Goal: Entertainment & Leisure: Consume media (video, audio)

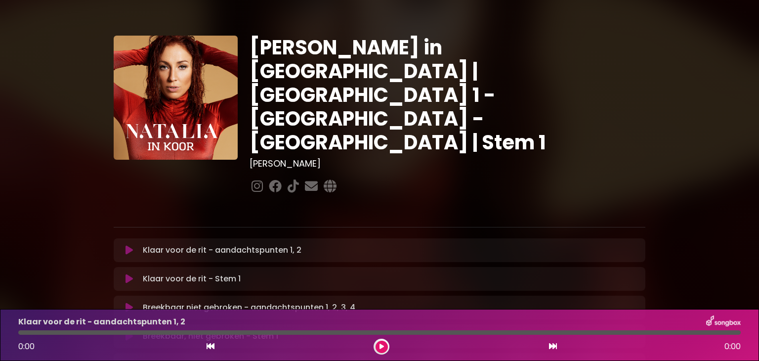
click at [122, 245] on button at bounding box center [129, 250] width 19 height 10
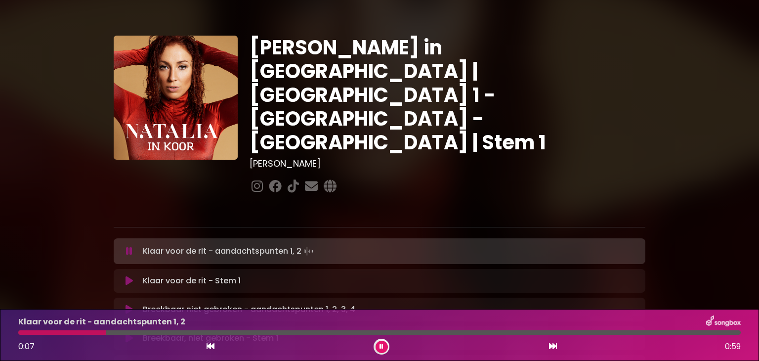
click at [383, 347] on button at bounding box center [381, 346] width 12 height 12
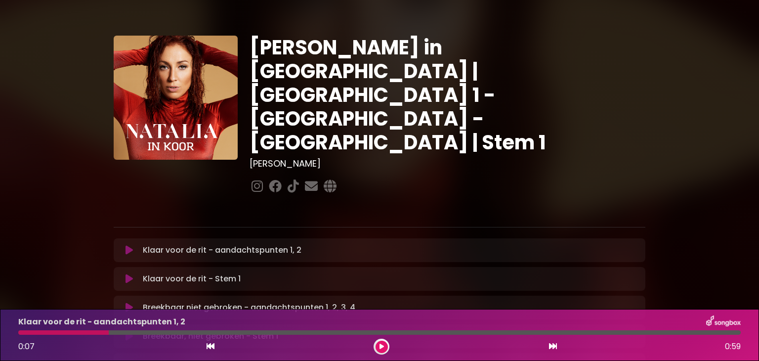
click at [383, 344] on button at bounding box center [381, 346] width 12 height 12
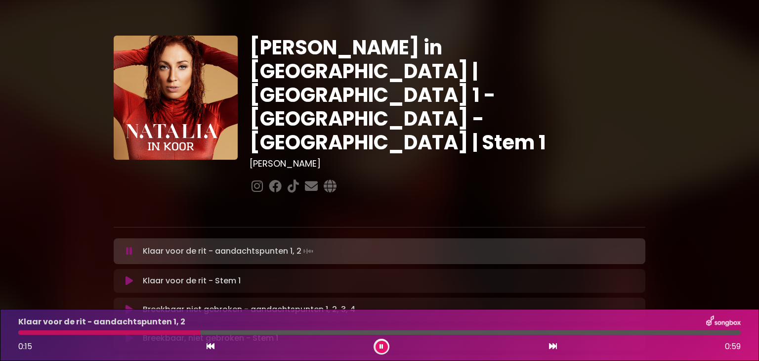
click at [382, 344] on icon at bounding box center [381, 346] width 4 height 6
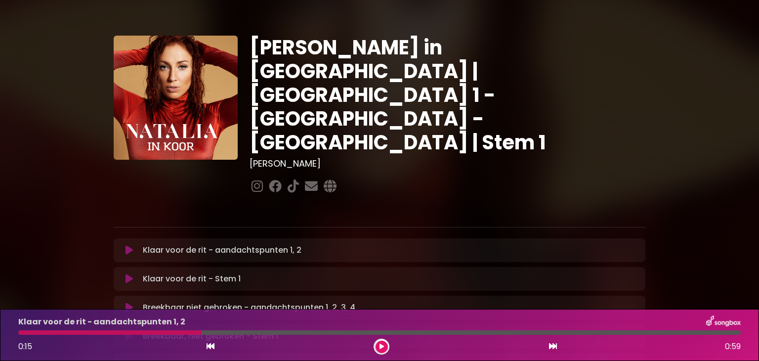
click at [382, 344] on icon at bounding box center [381, 346] width 4 height 6
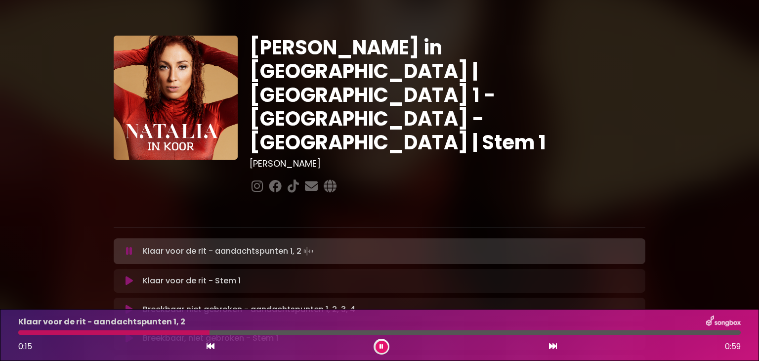
click at [382, 344] on icon at bounding box center [381, 346] width 4 height 6
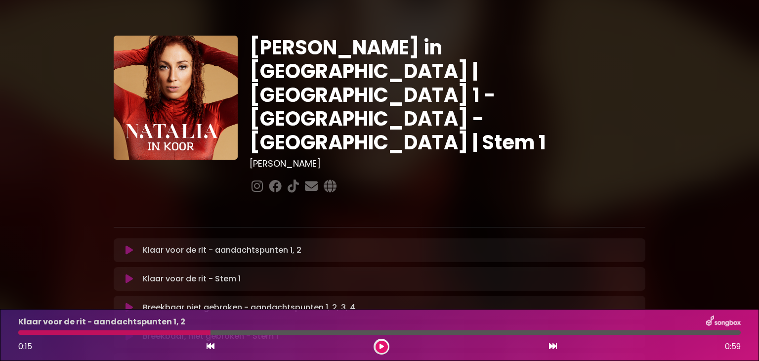
click at [382, 344] on icon at bounding box center [381, 346] width 4 height 6
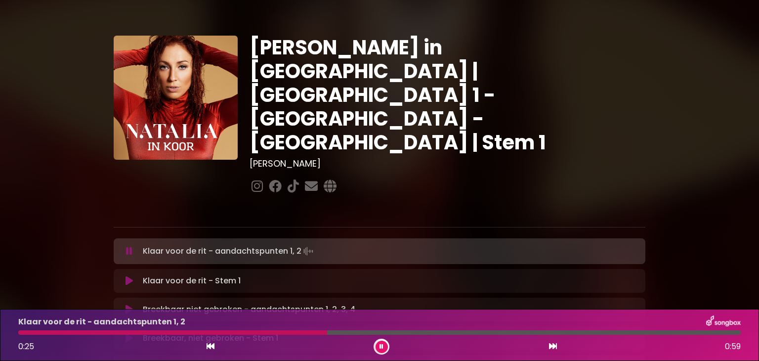
click at [382, 344] on icon at bounding box center [381, 346] width 4 height 6
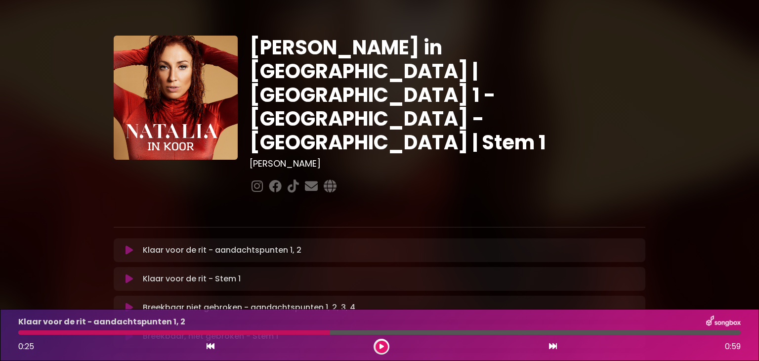
click at [376, 343] on button at bounding box center [381, 346] width 12 height 12
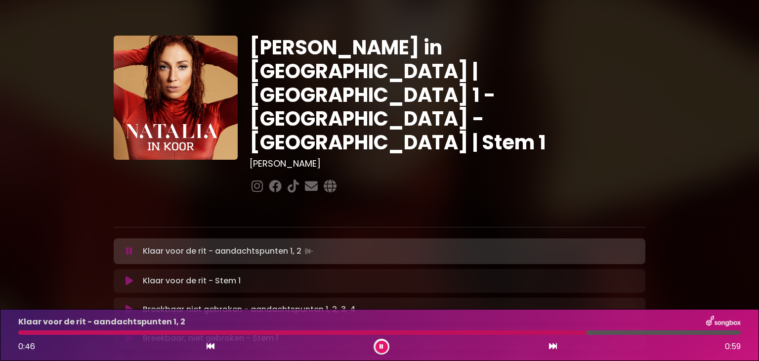
click at [380, 346] on icon at bounding box center [381, 346] width 4 height 6
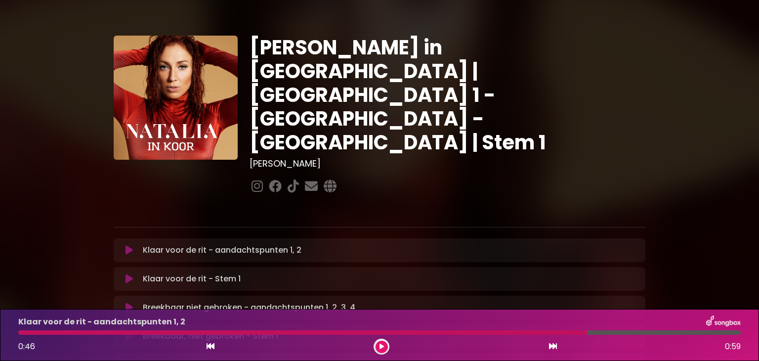
click at [380, 347] on icon at bounding box center [381, 346] width 4 height 6
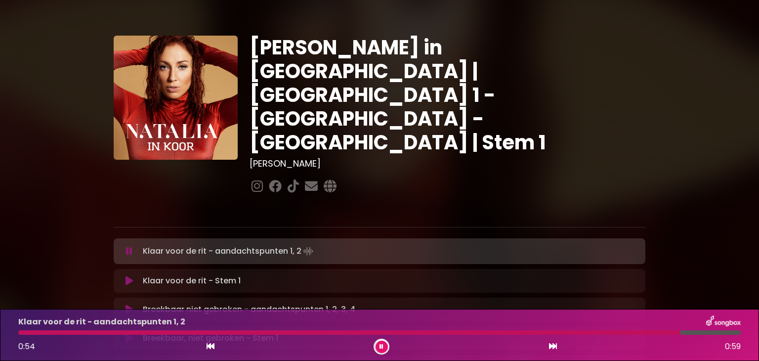
click at [379, 345] on icon at bounding box center [381, 346] width 4 height 6
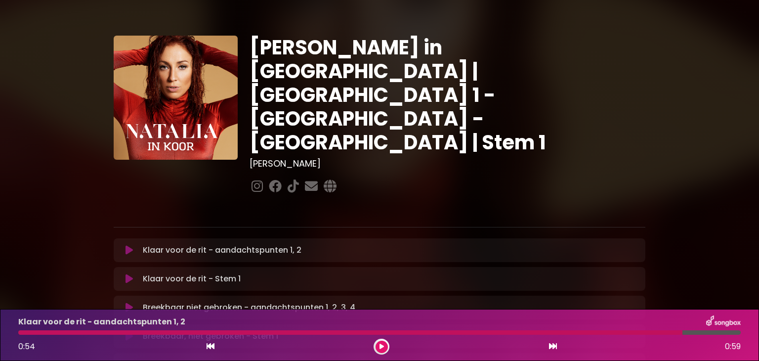
click at [379, 345] on icon at bounding box center [381, 346] width 4 height 6
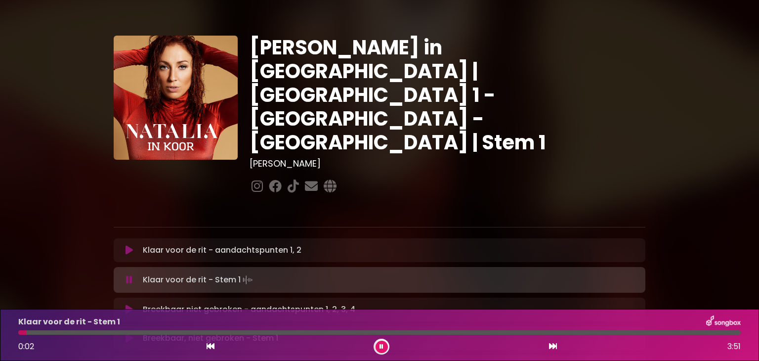
click at [381, 342] on button at bounding box center [381, 346] width 12 height 12
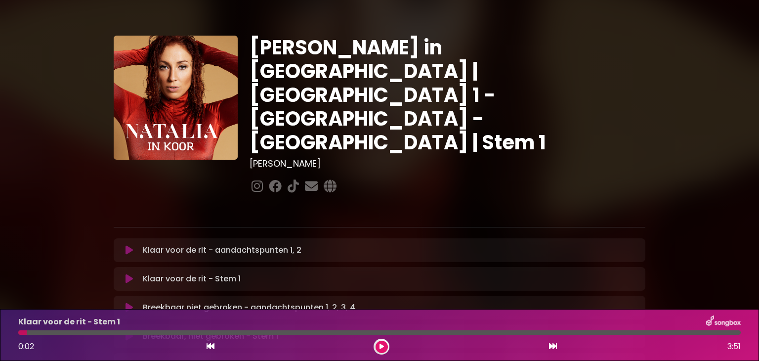
click at [244, 244] on font "Klaar voor de rit - aandachtspunten 1, 2" at bounding box center [222, 249] width 159 height 11
